Goal: Information Seeking & Learning: Learn about a topic

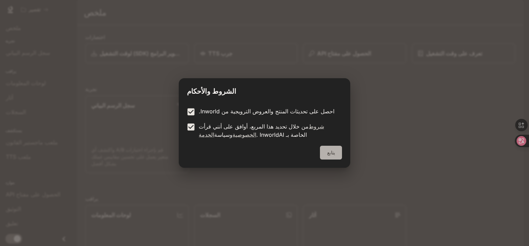
click at [338, 148] on button "يتابع" at bounding box center [331, 153] width 22 height 14
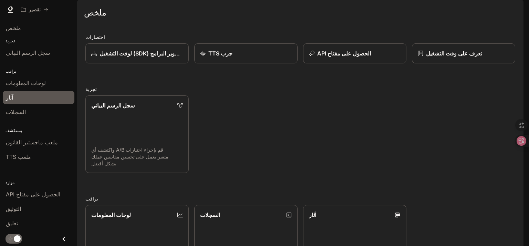
scroll to position [52, 0]
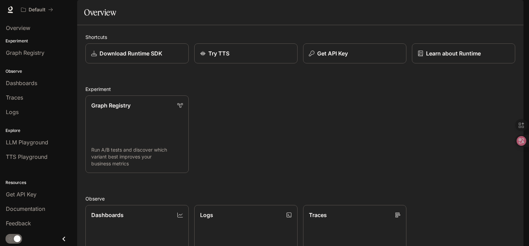
click at [193, 15] on div "Default" at bounding box center [240, 10] width 444 height 14
click at [14, 11] on link at bounding box center [11, 10] width 10 height 10
click at [19, 29] on span "Overview" at bounding box center [18, 28] width 24 height 8
click at [92, 11] on div "Default" at bounding box center [240, 10] width 444 height 14
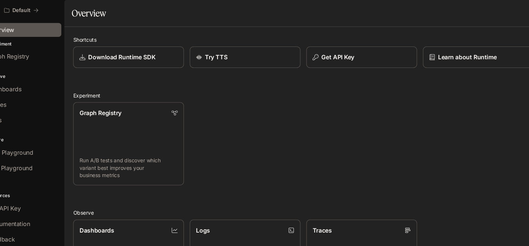
scroll to position [1, 0]
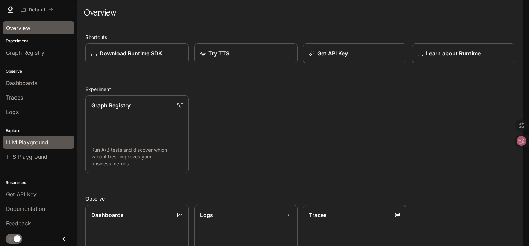
click at [49, 136] on link "LLM Playground" at bounding box center [39, 142] width 72 height 13
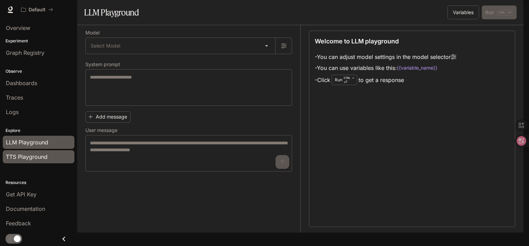
click at [45, 154] on span "TTS Playground" at bounding box center [27, 157] width 42 height 8
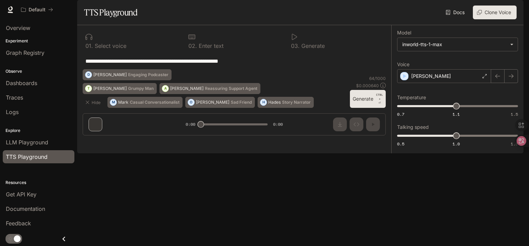
click at [40, 132] on p "Explore" at bounding box center [38, 130] width 77 height 6
click at [36, 142] on span "LLM Playground" at bounding box center [27, 142] width 42 height 8
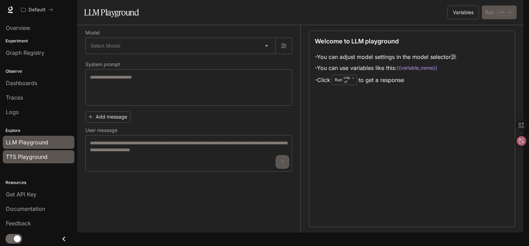
click at [29, 154] on span "TTS Playground" at bounding box center [27, 157] width 42 height 8
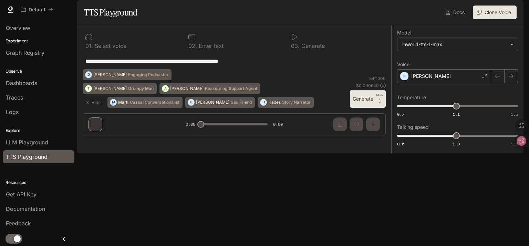
click at [16, 127] on p "Explore" at bounding box center [38, 130] width 77 height 6
click at [29, 138] on span "LLM Playground" at bounding box center [27, 142] width 42 height 8
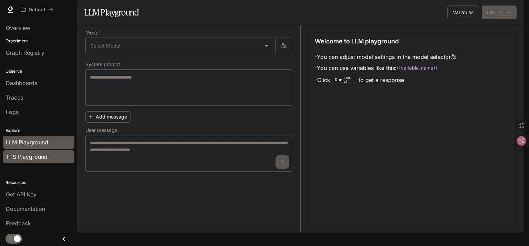
click at [40, 150] on link "TTS Playground" at bounding box center [39, 156] width 72 height 13
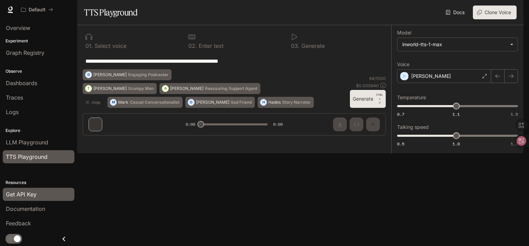
click at [22, 196] on span "Get API Key" at bounding box center [21, 194] width 31 height 8
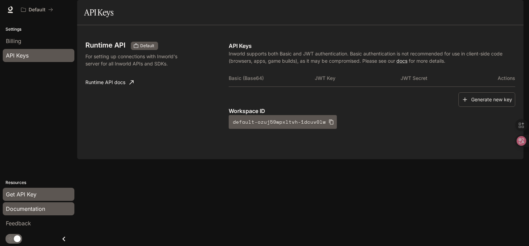
click at [36, 208] on span "Documentation" at bounding box center [25, 209] width 39 height 8
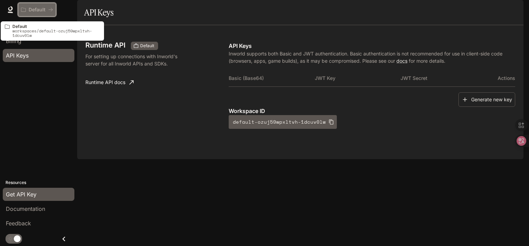
click at [47, 13] on button "Default" at bounding box center [37, 10] width 38 height 14
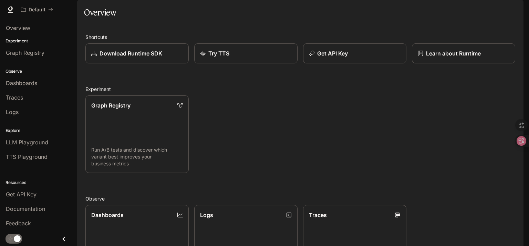
scroll to position [176, 0]
click at [37, 147] on link "LLM Playground" at bounding box center [39, 142] width 72 height 13
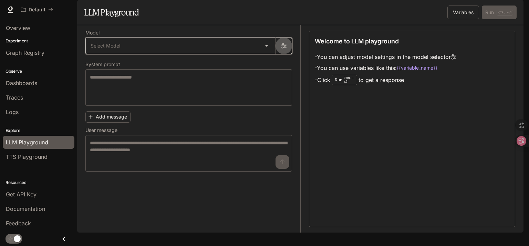
click at [279, 54] on button "button" at bounding box center [283, 46] width 17 height 17
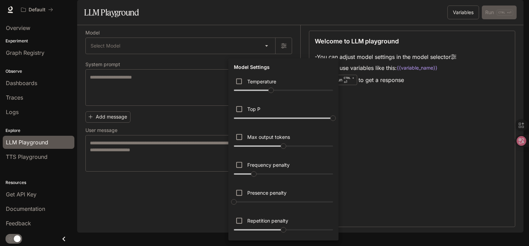
click at [282, 51] on div at bounding box center [264, 123] width 529 height 246
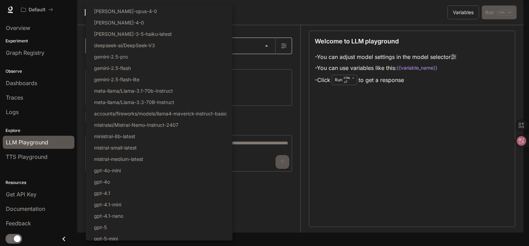
click at [267, 63] on body "Skip to main content Default Documentation Documentation Portal Overview Experi…" at bounding box center [264, 123] width 529 height 246
click at [278, 29] on div at bounding box center [264, 123] width 529 height 246
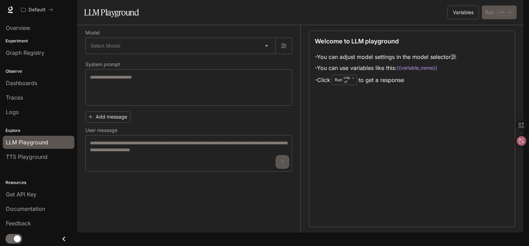
click at [482, 11] on span "Documentation" at bounding box center [482, 10] width 34 height 9
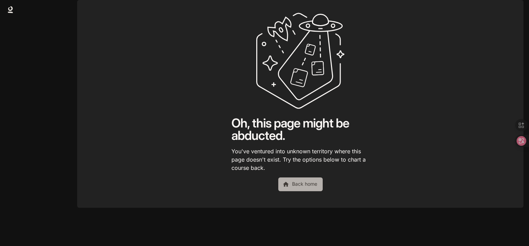
click at [284, 191] on link "Back home" at bounding box center [300, 184] width 44 height 14
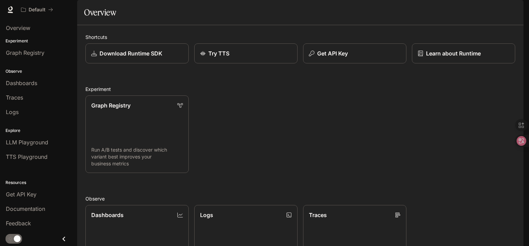
click at [65, 237] on icon "Close drawer" at bounding box center [63, 238] width 9 height 9
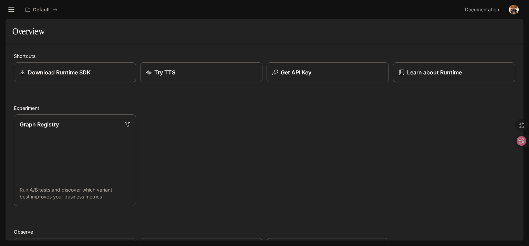
click at [16, 8] on button "open drawer" at bounding box center [11, 9] width 12 height 12
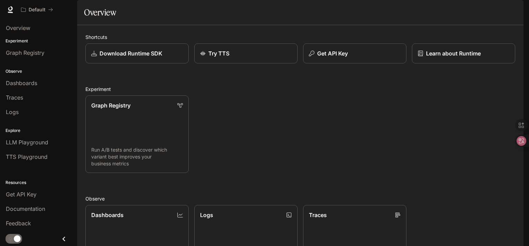
click at [30, 135] on li "LLM Playground" at bounding box center [38, 142] width 77 height 14
click at [29, 146] on link "LLM Playground" at bounding box center [39, 142] width 72 height 13
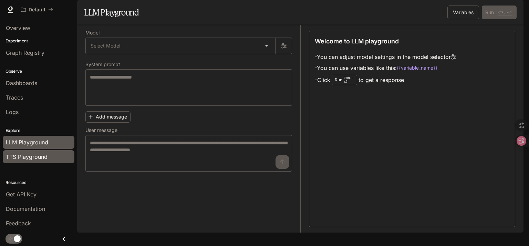
click at [27, 151] on link "TTS Playground" at bounding box center [39, 156] width 72 height 13
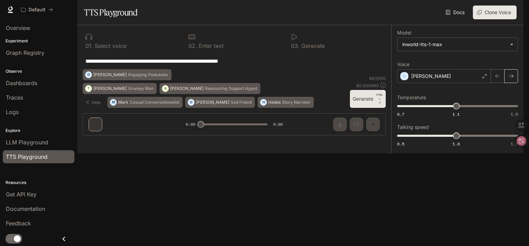
click at [506, 83] on button "button" at bounding box center [511, 76] width 14 height 14
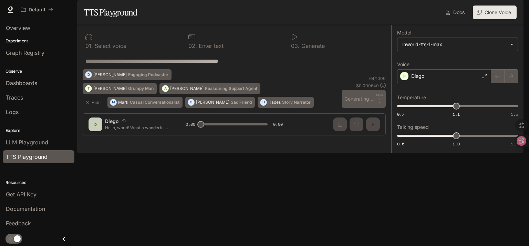
click at [494, 83] on div at bounding box center [504, 76] width 27 height 14
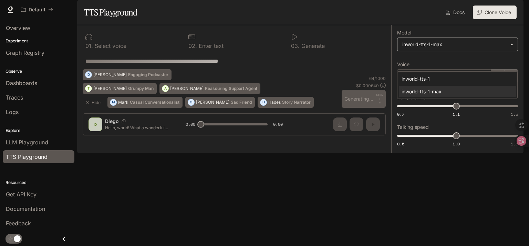
click at [513, 62] on body "**********" at bounding box center [264, 123] width 529 height 246
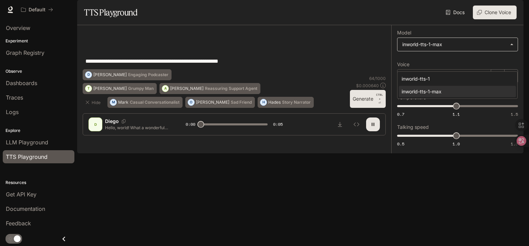
click at [513, 62] on div at bounding box center [264, 123] width 529 height 246
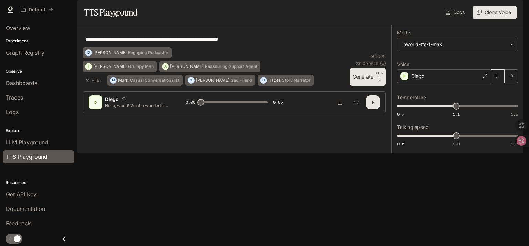
click at [495, 83] on button "button" at bounding box center [498, 76] width 14 height 14
click at [499, 79] on icon "button" at bounding box center [498, 76] width 6 height 6
type input "*"
click at [14, 8] on link at bounding box center [11, 10] width 10 height 10
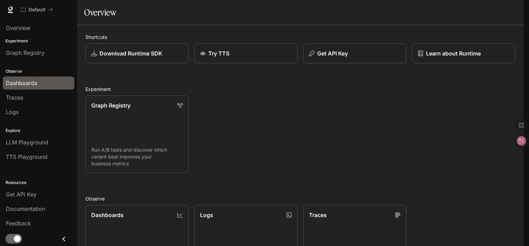
click at [43, 81] on div "Dashboards" at bounding box center [38, 83] width 65 height 8
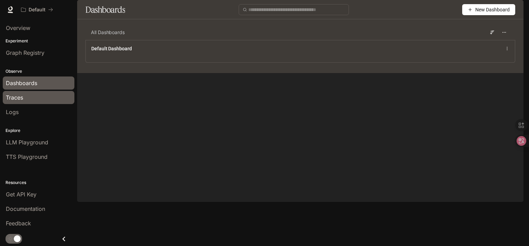
click at [24, 100] on div "Traces" at bounding box center [38, 97] width 65 height 8
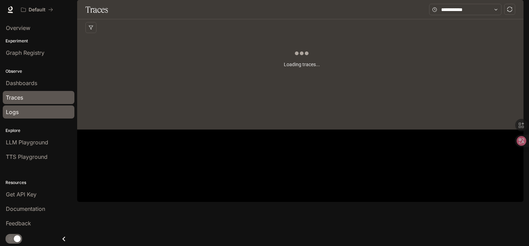
click at [33, 113] on div "Logs" at bounding box center [38, 112] width 65 height 8
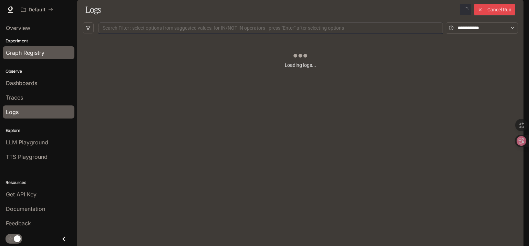
click at [40, 51] on span "Graph Registry" at bounding box center [25, 53] width 39 height 8
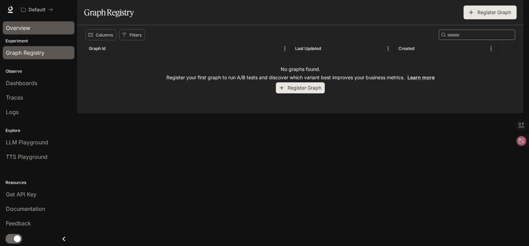
click at [29, 32] on link "Overview" at bounding box center [39, 27] width 72 height 13
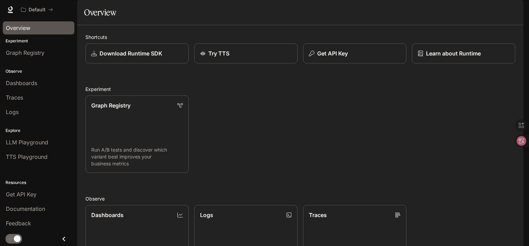
click at [511, 8] on img "button" at bounding box center [514, 10] width 10 height 10
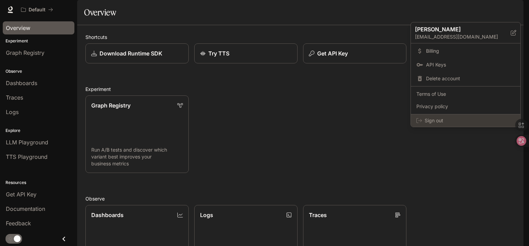
click at [435, 117] on span "Sign out" at bounding box center [470, 120] width 90 height 7
